Goal: Task Accomplishment & Management: Use online tool/utility

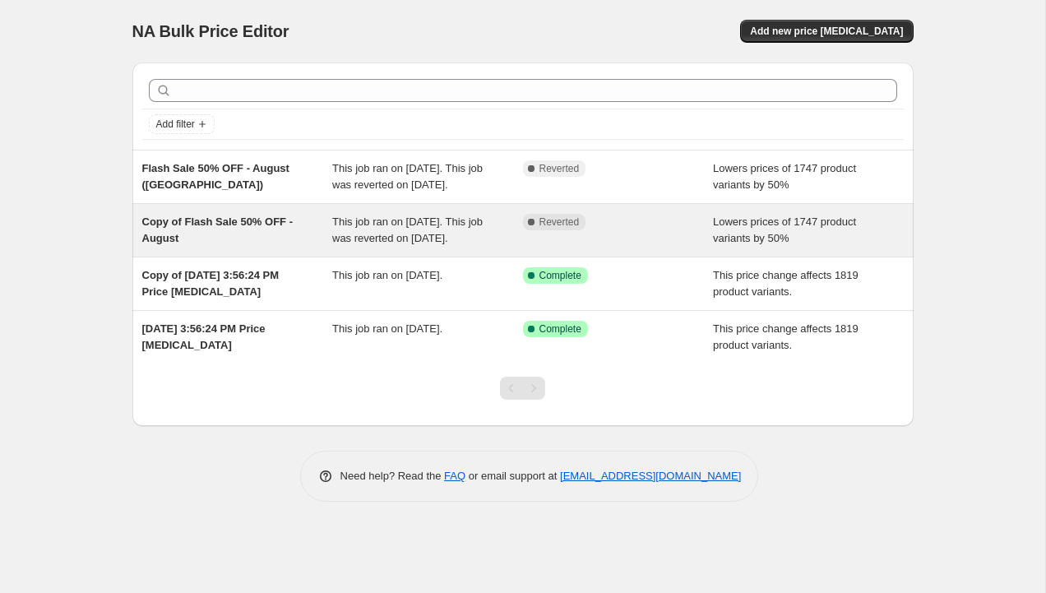
click at [181, 247] on div "Copy of Flash Sale 50% OFF - August" at bounding box center [237, 230] width 191 height 33
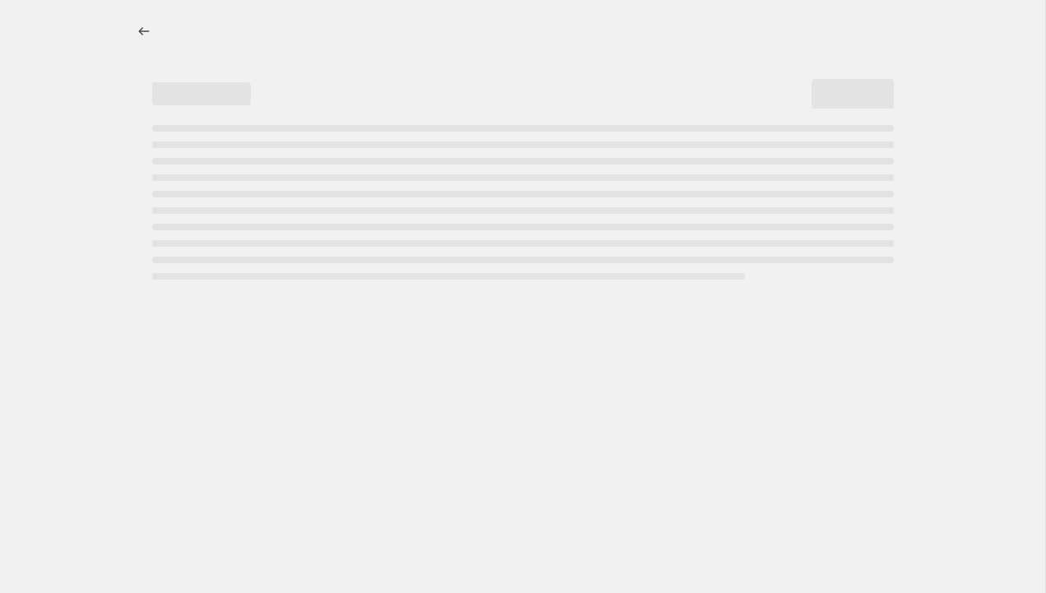
select select "percentage"
select select "not_equal"
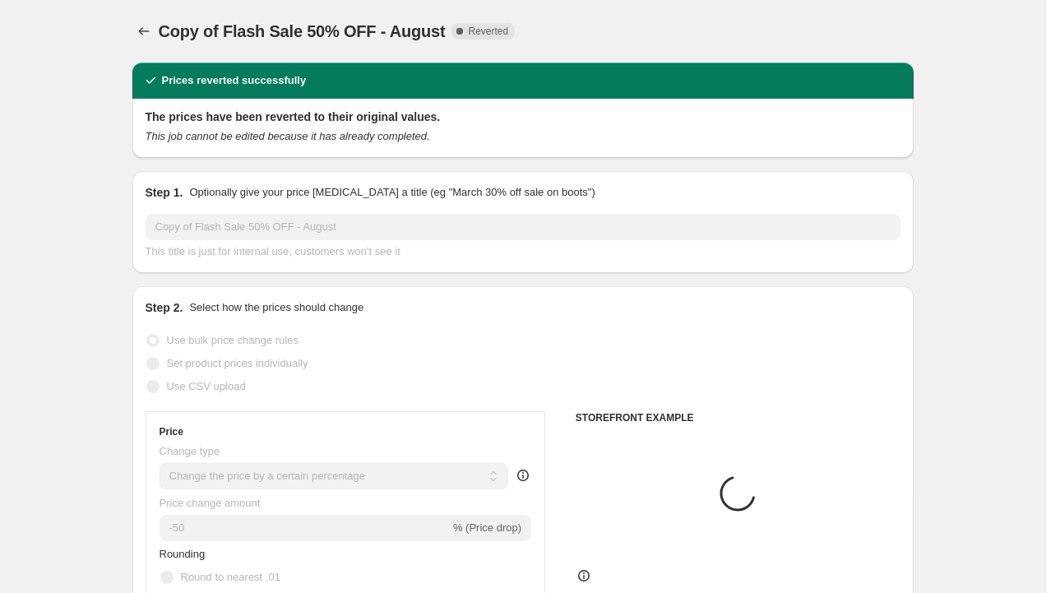
select select "tag"
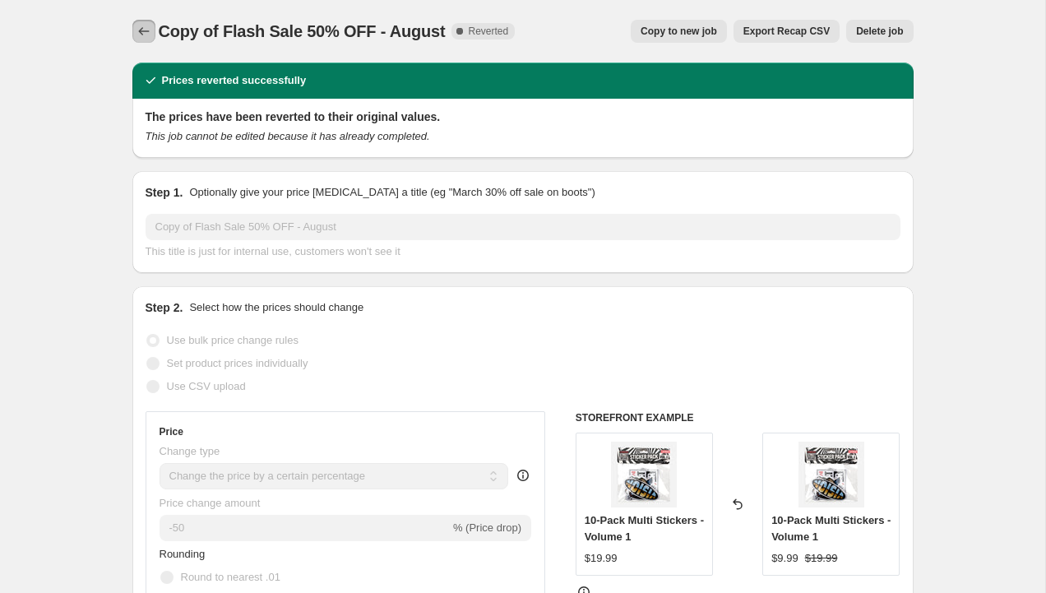
click at [146, 40] on button "Price change jobs" at bounding box center [143, 31] width 23 height 23
